Goal: Task Accomplishment & Management: Manage account settings

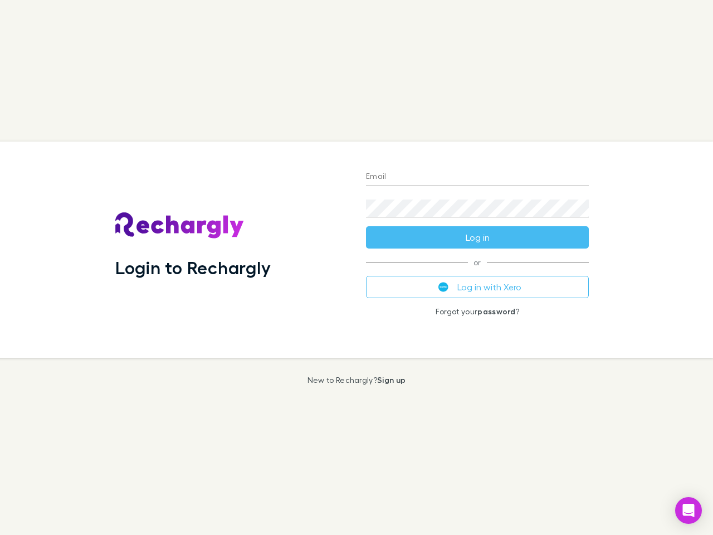
click at [356, 267] on div "Login to Rechargly" at bounding box center [231, 249] width 251 height 216
click at [477, 177] on input "Email" at bounding box center [477, 177] width 223 height 18
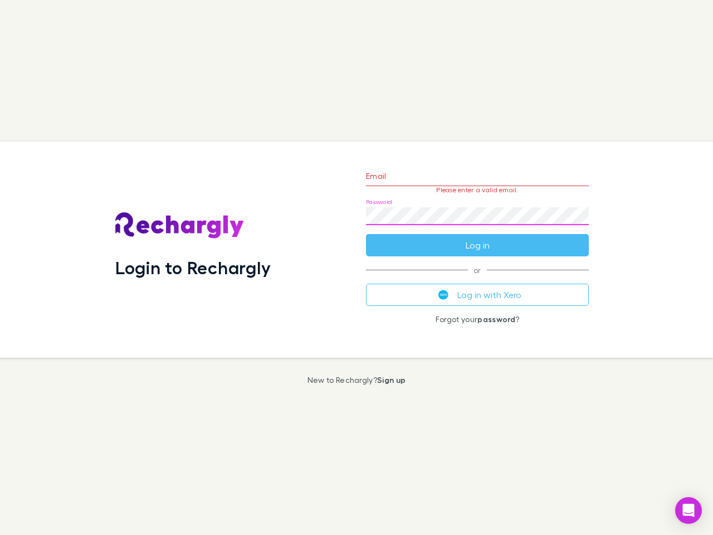
click at [477, 237] on form "Email Please enter a valid email. Password Log in" at bounding box center [477, 207] width 223 height 97
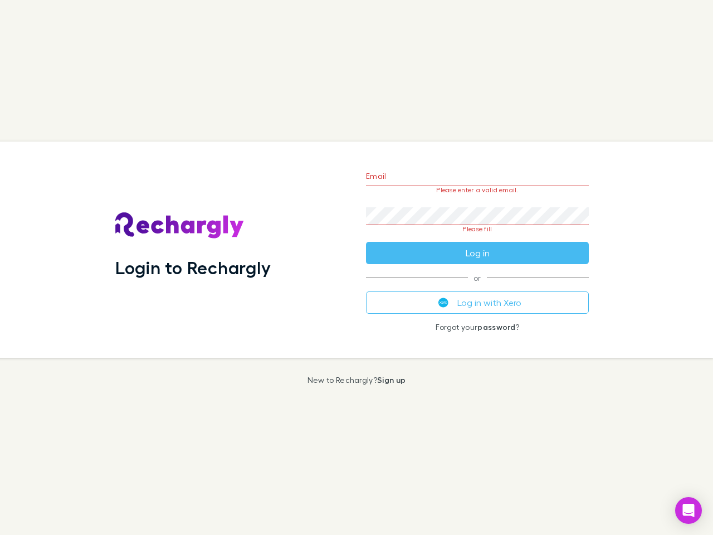
click at [477, 287] on div "Email Please enter a valid email. Password Please fill Log in or Log in with Xe…" at bounding box center [477, 249] width 241 height 216
click at [688, 510] on icon "Open Intercom Messenger" at bounding box center [689, 510] width 12 height 13
